Goal: Navigation & Orientation: Find specific page/section

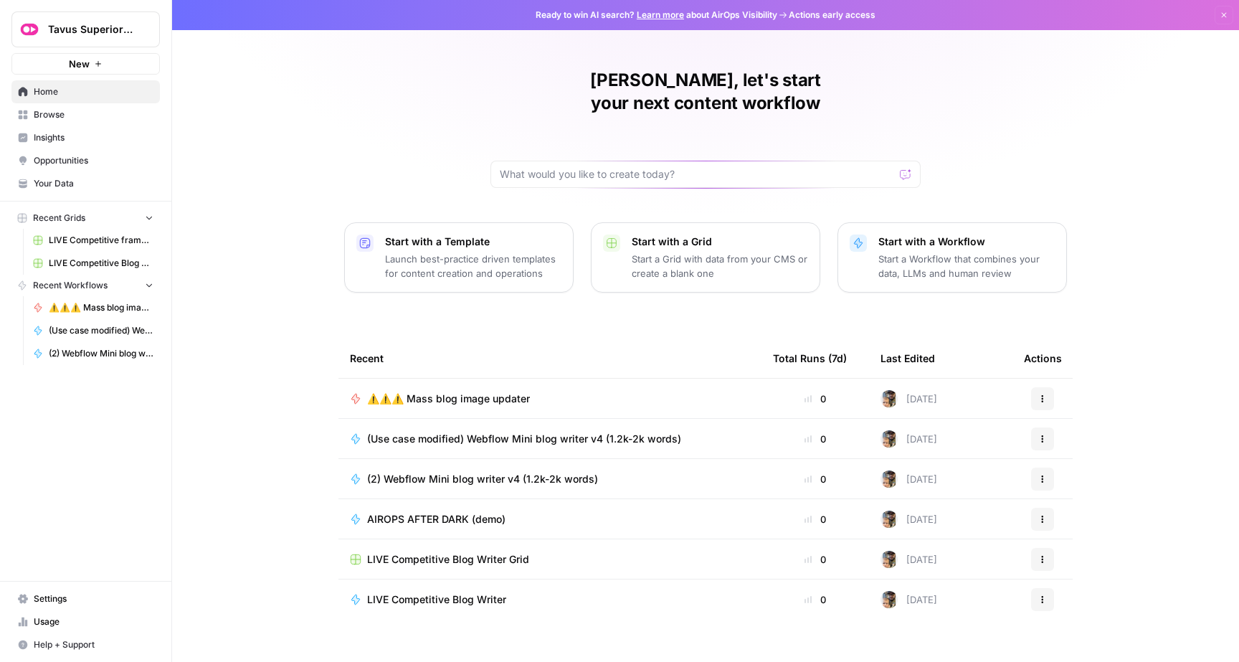
click at [92, 115] on span "Browse" at bounding box center [94, 114] width 120 height 13
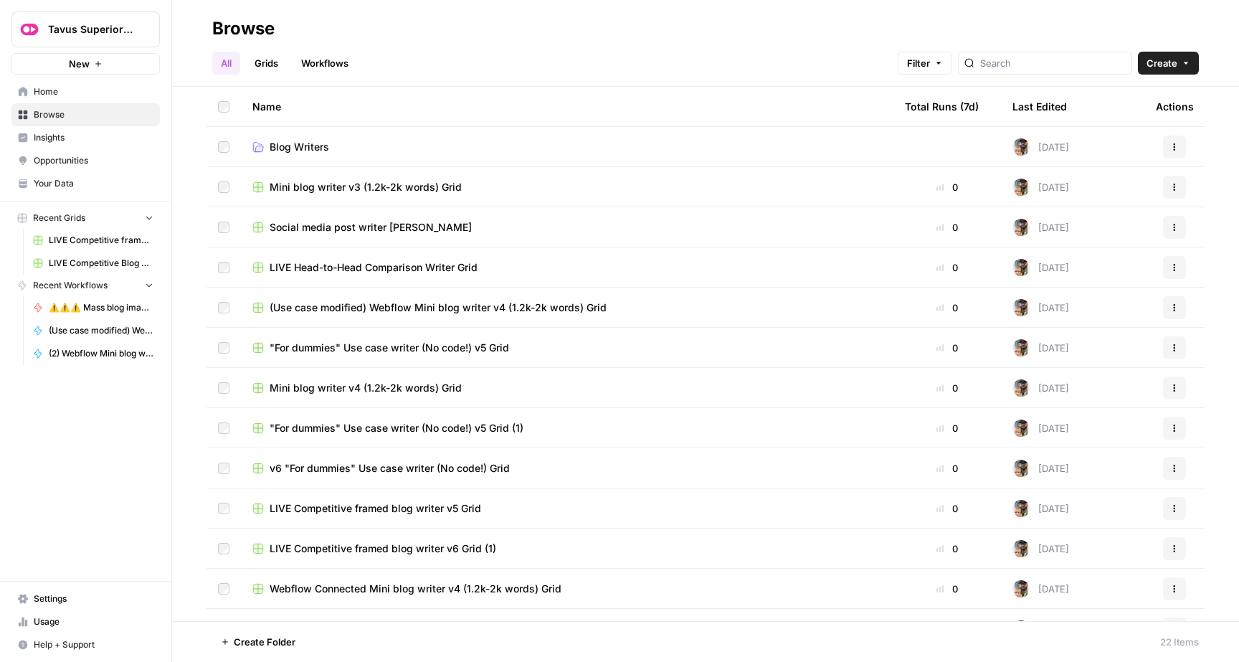
click at [927, 110] on div "Total Runs (7d)" at bounding box center [942, 106] width 74 height 39
click at [927, 110] on div "Total Runs (7d)" at bounding box center [947, 106] width 85 height 39
click at [312, 153] on span "Blog Writers" at bounding box center [298, 147] width 59 height 14
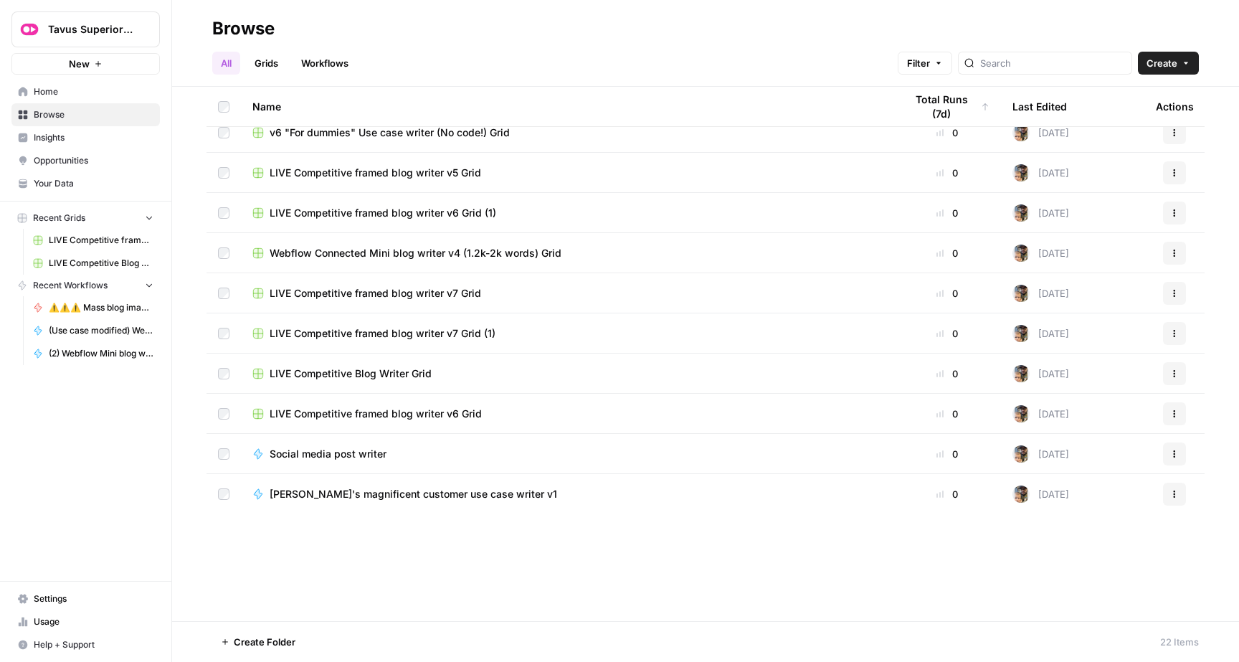
scroll to position [389, 0]
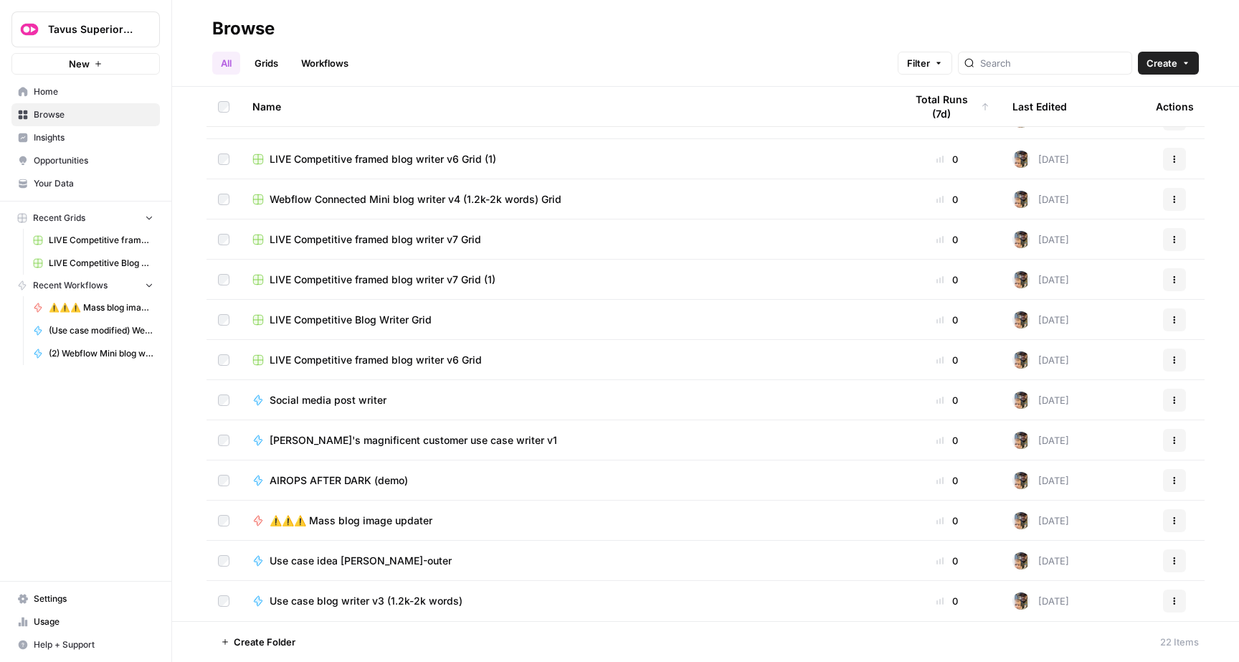
click at [120, 96] on span "Home" at bounding box center [94, 91] width 120 height 13
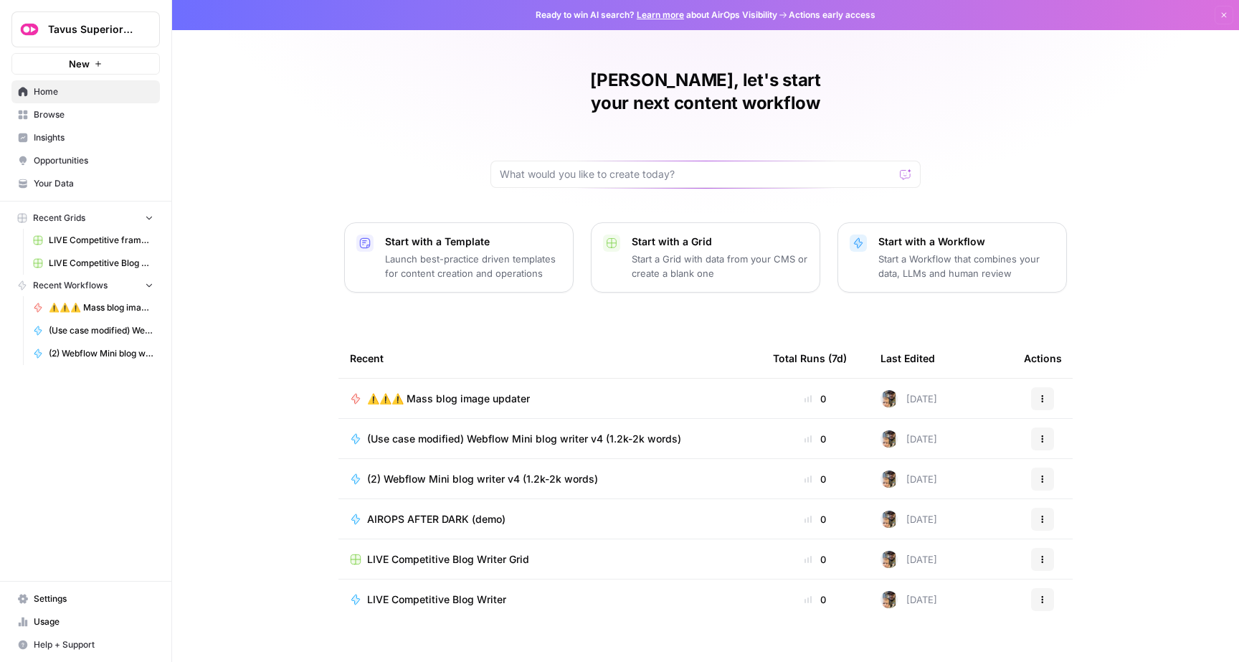
click at [83, 183] on span "Your Data" at bounding box center [94, 183] width 120 height 13
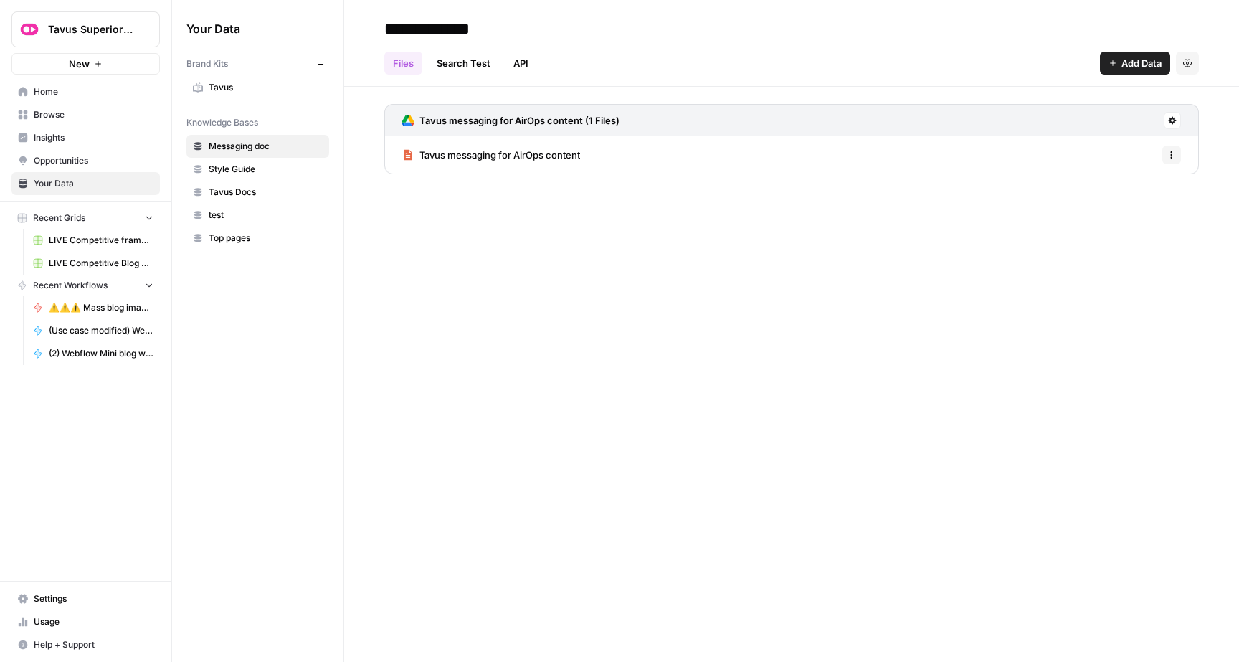
click at [92, 146] on link "Insights" at bounding box center [85, 137] width 148 height 23
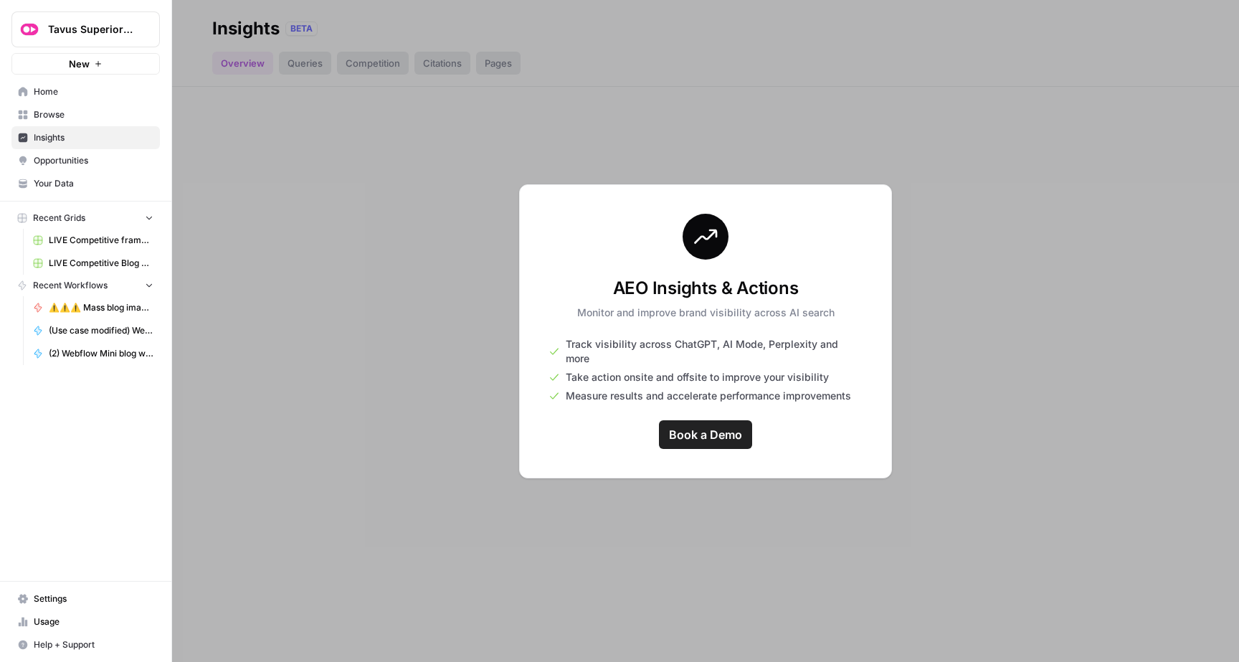
click at [59, 619] on span "Usage" at bounding box center [94, 621] width 120 height 13
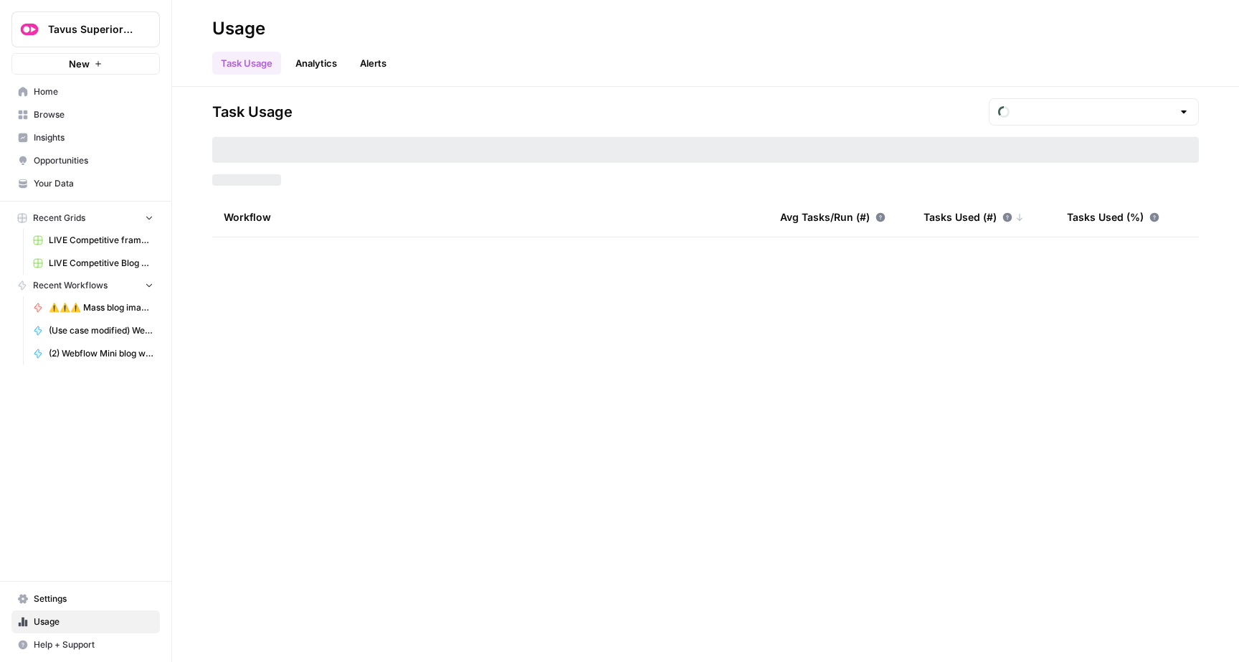
type input "September Tasks"
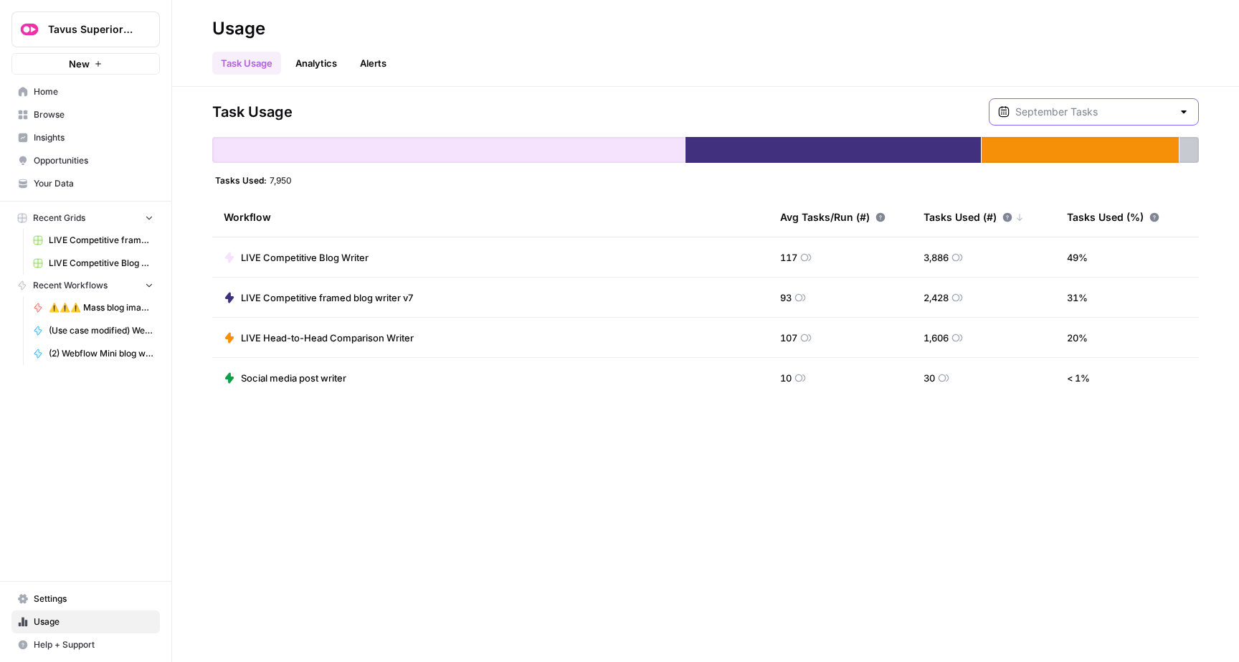
click at [1074, 105] on input "text" at bounding box center [1093, 112] width 157 height 14
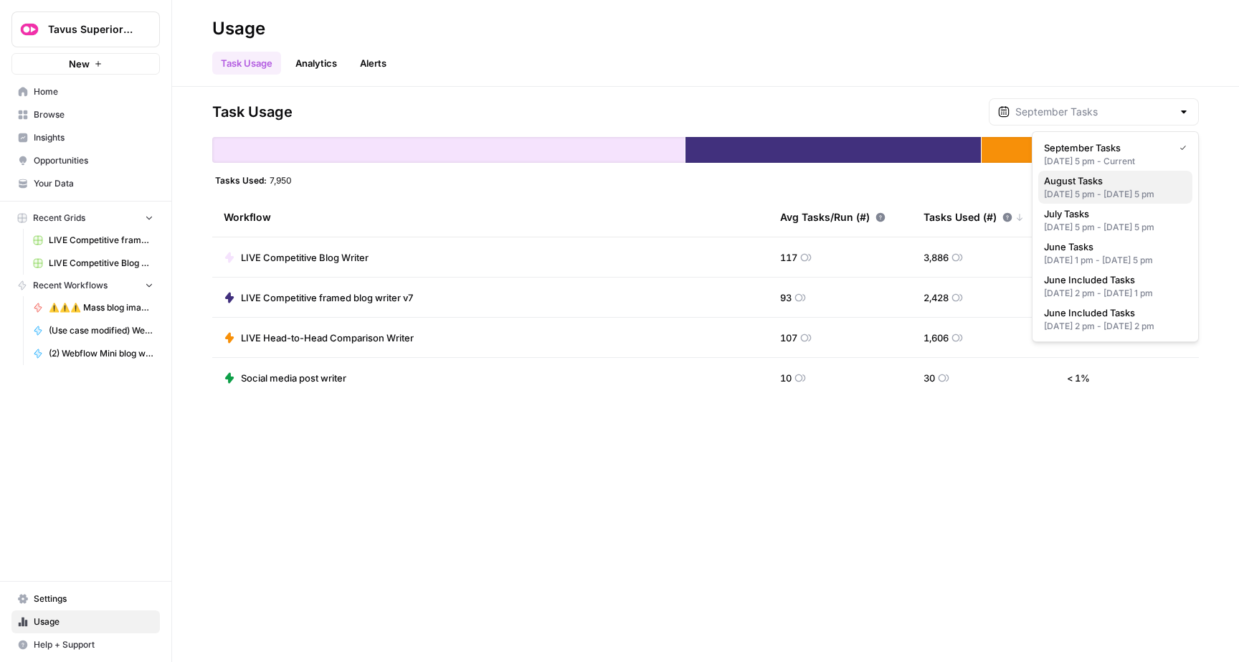
click at [1076, 183] on span "August Tasks" at bounding box center [1112, 180] width 137 height 14
type input "August Tasks"
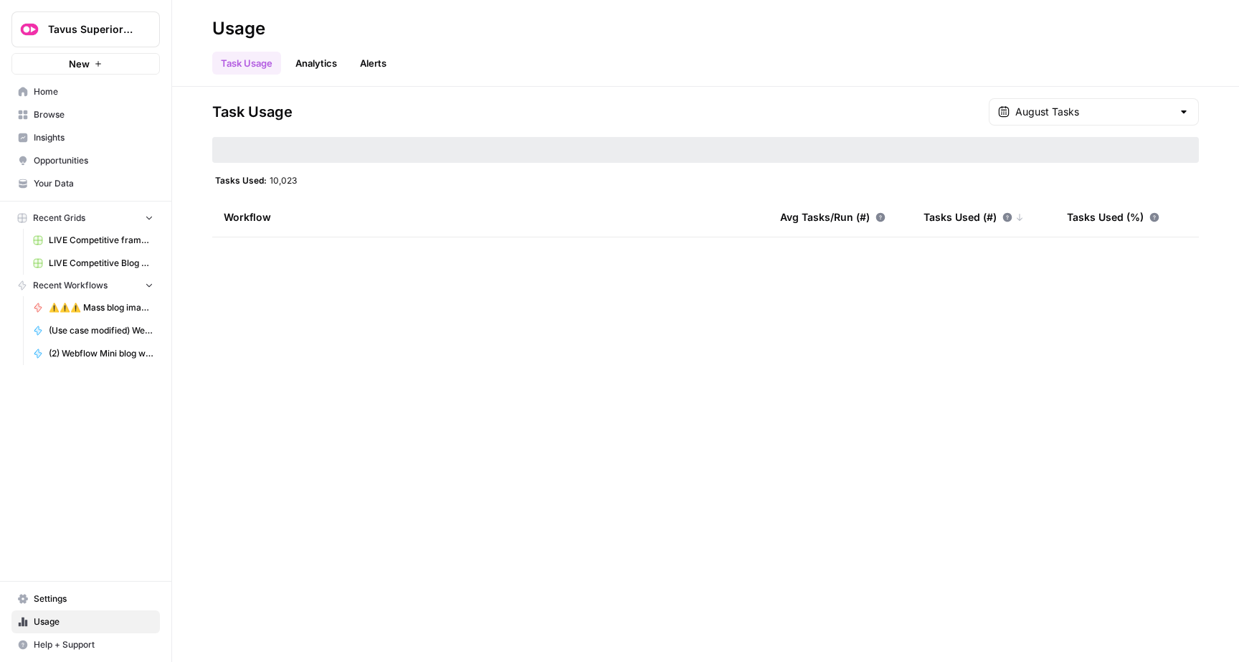
click at [1076, 183] on div "Tasks Used: 10,023" at bounding box center [705, 179] width 986 height 11
